Goal: Information Seeking & Learning: Learn about a topic

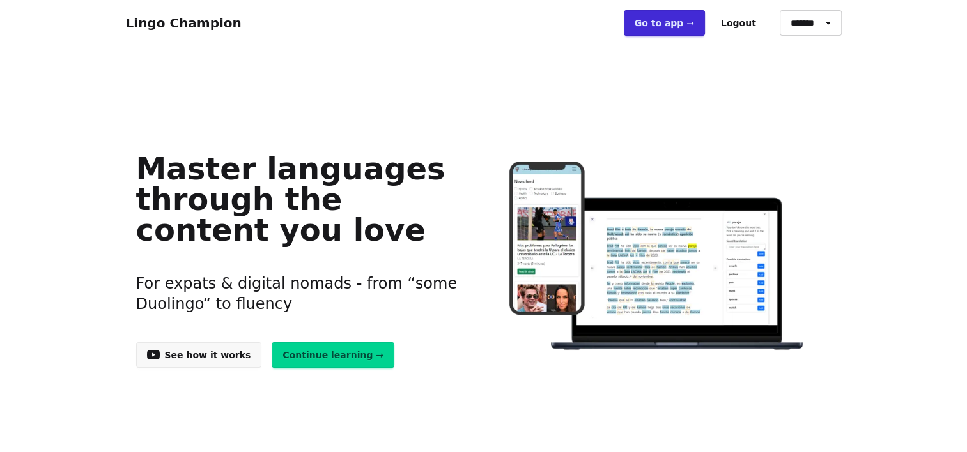
click at [665, 23] on link "Go to app ➝" at bounding box center [664, 23] width 81 height 26
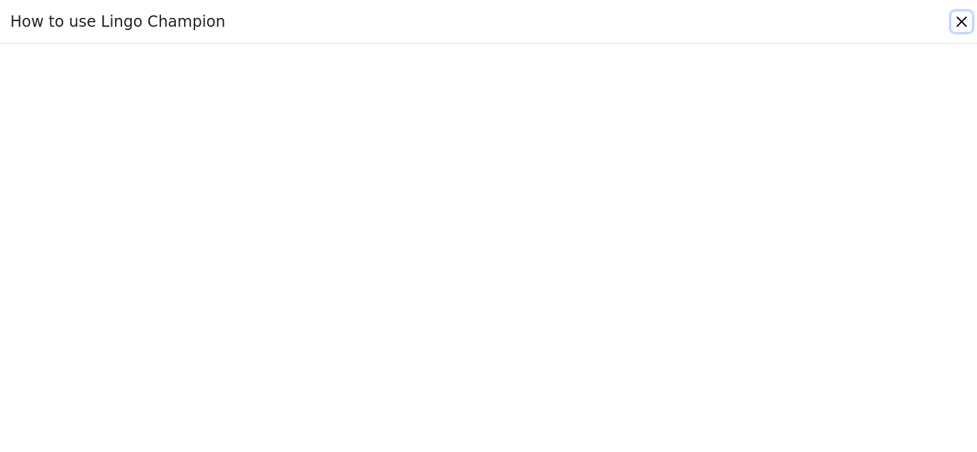
click at [958, 28] on button "Close" at bounding box center [961, 22] width 20 height 20
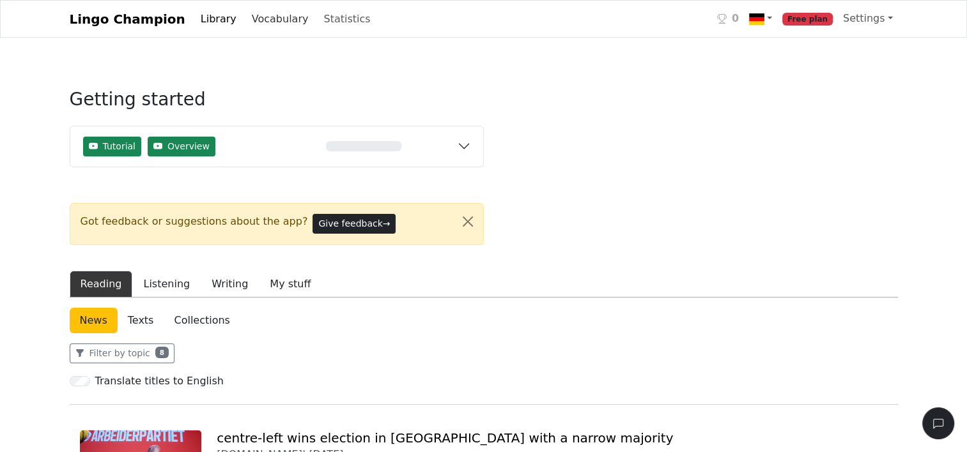
click at [251, 17] on link "Vocabulary" at bounding box center [280, 19] width 67 height 26
